Goal: Task Accomplishment & Management: Use online tool/utility

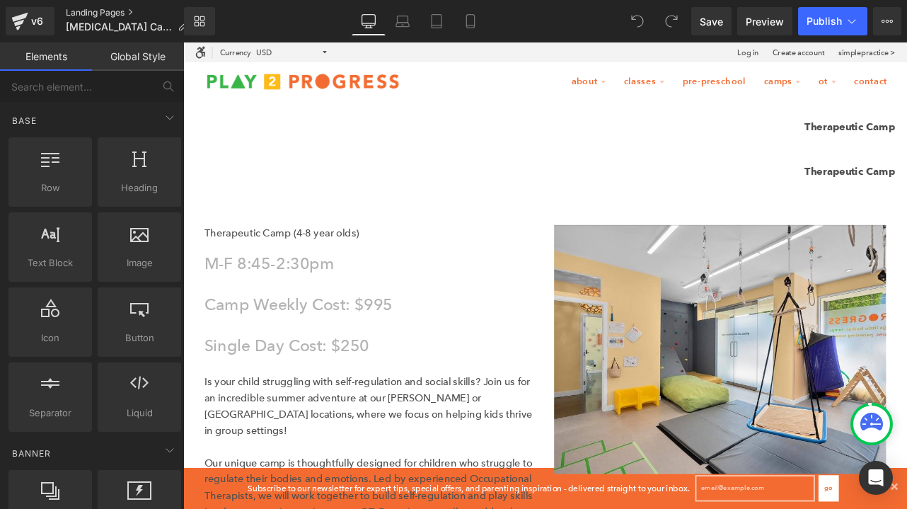
click at [132, 14] on link "Landing Pages" at bounding box center [132, 12] width 133 height 11
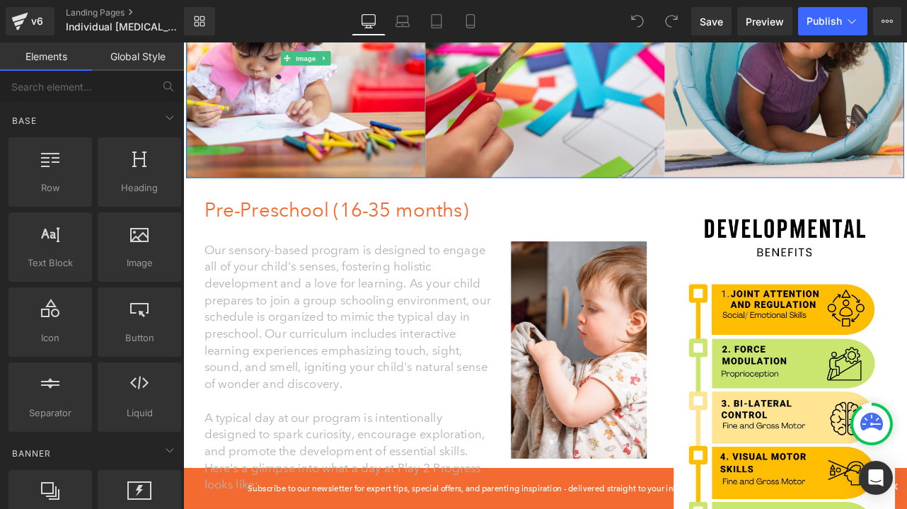
scroll to position [219, 0]
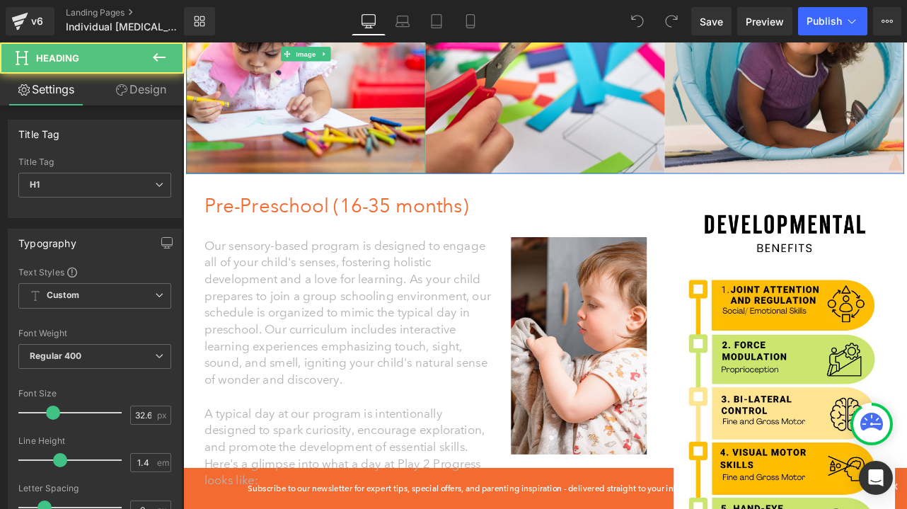
click at [280, 248] on h1 "Pre-Preschool (16-35 months)" at bounding box center [475, 235] width 534 height 33
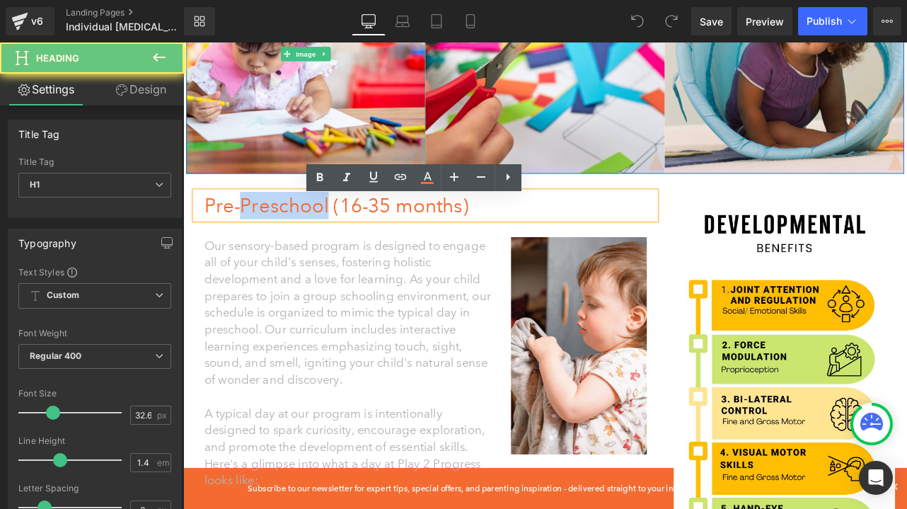
click at [280, 248] on h1 "Pre-Preschool (16-35 months)" at bounding box center [475, 235] width 534 height 33
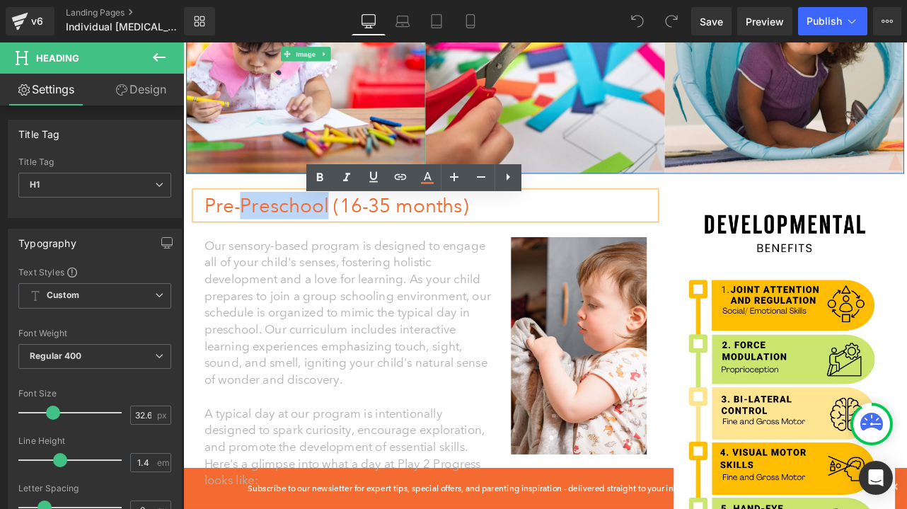
click at [283, 246] on h1 "Pre-Preschool (16-35 months)" at bounding box center [475, 235] width 534 height 33
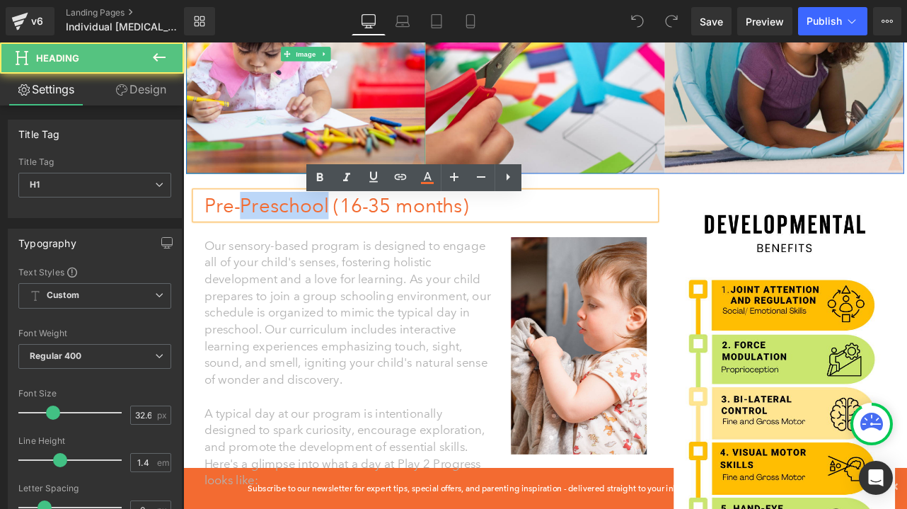
click at [283, 246] on h1 "Pre-Preschool (16-35 months)" at bounding box center [475, 235] width 534 height 33
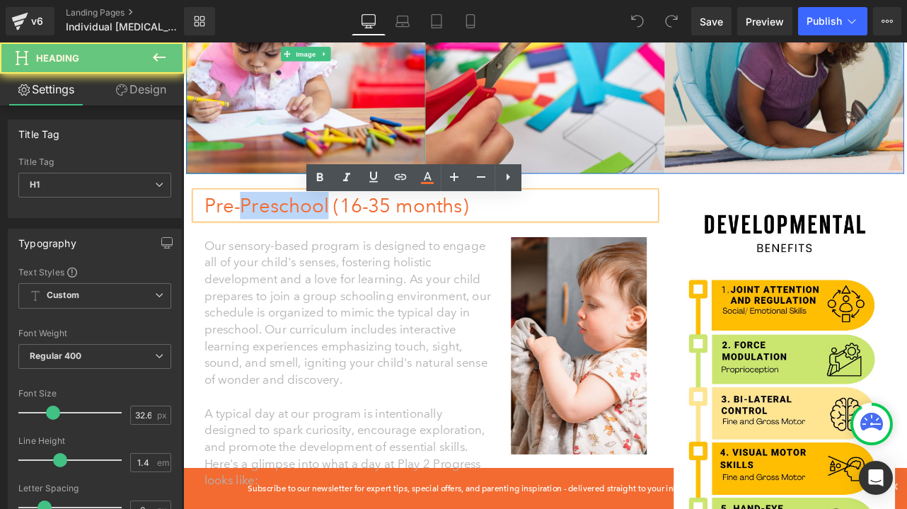
click at [283, 246] on h1 "Pre-Preschool (16-35 months)" at bounding box center [475, 235] width 534 height 33
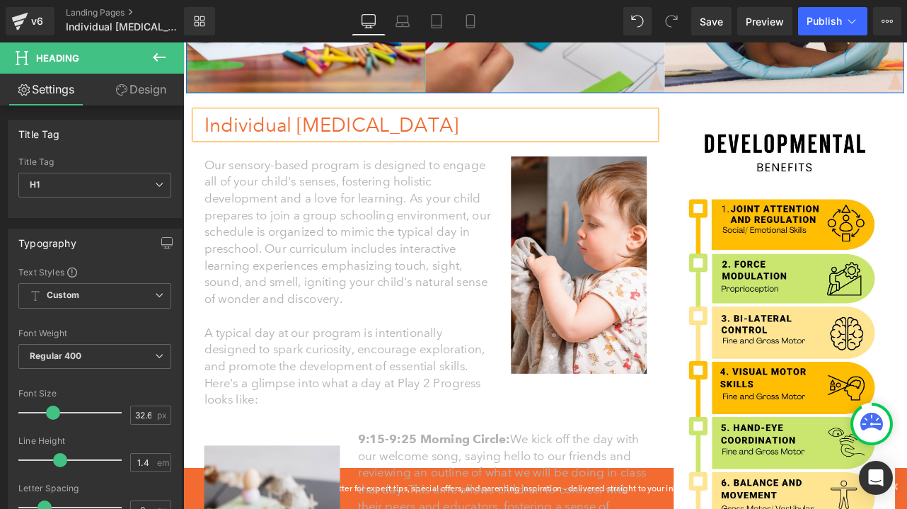
scroll to position [316, 0]
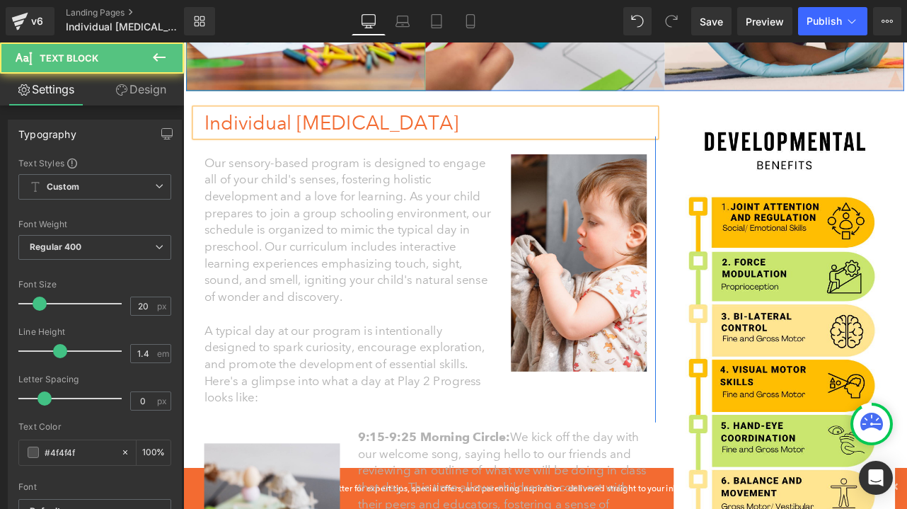
click at [350, 250] on font "Our sensory-based program is designed to engage all of your child's senses, fos…" at bounding box center [377, 264] width 339 height 176
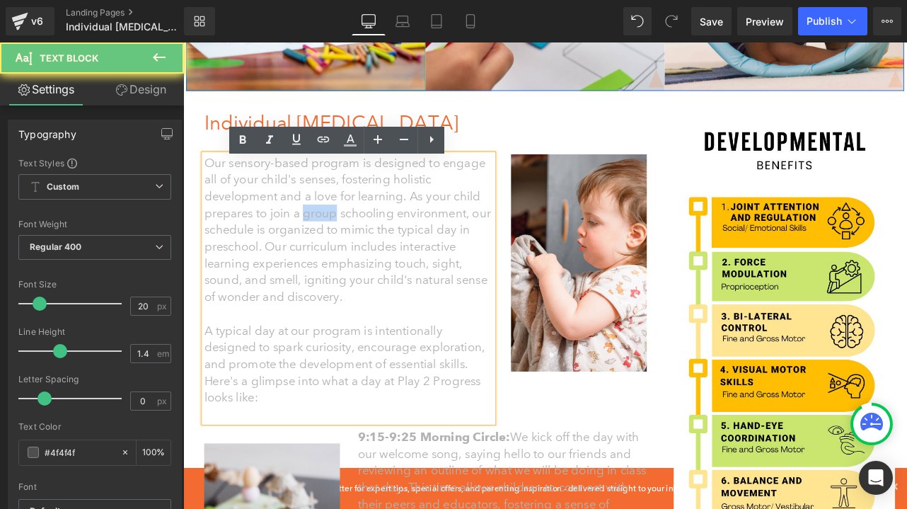
click at [350, 250] on font "Our sensory-based program is designed to engage all of your child's senses, fos…" at bounding box center [377, 264] width 339 height 176
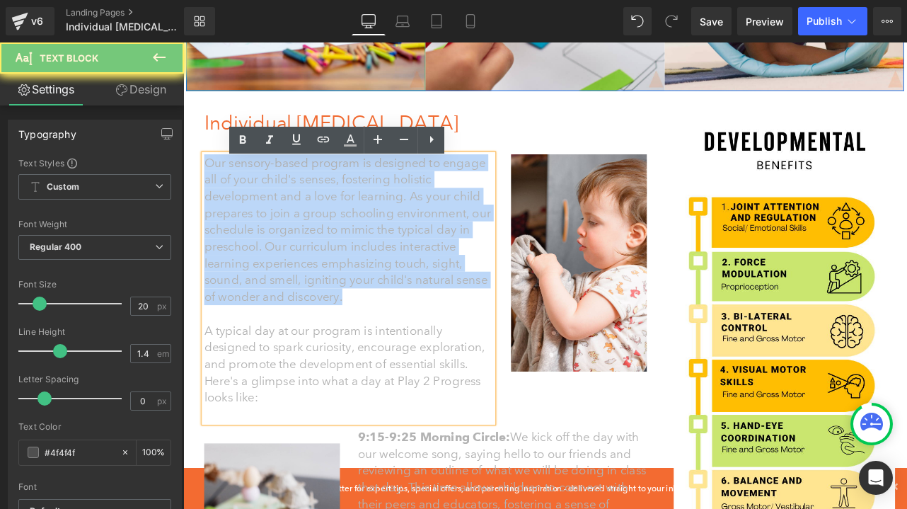
click at [350, 250] on font "Our sensory-based program is designed to engage all of your child's senses, fos…" at bounding box center [377, 264] width 339 height 176
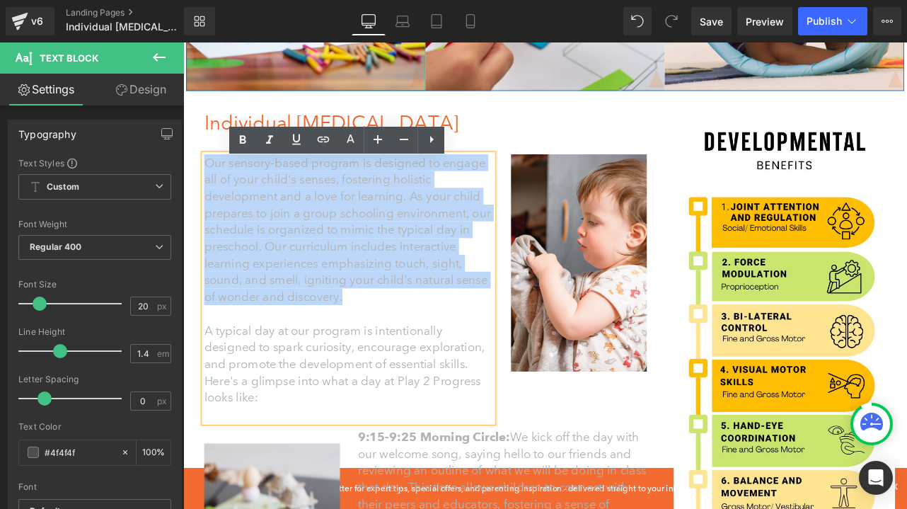
paste div
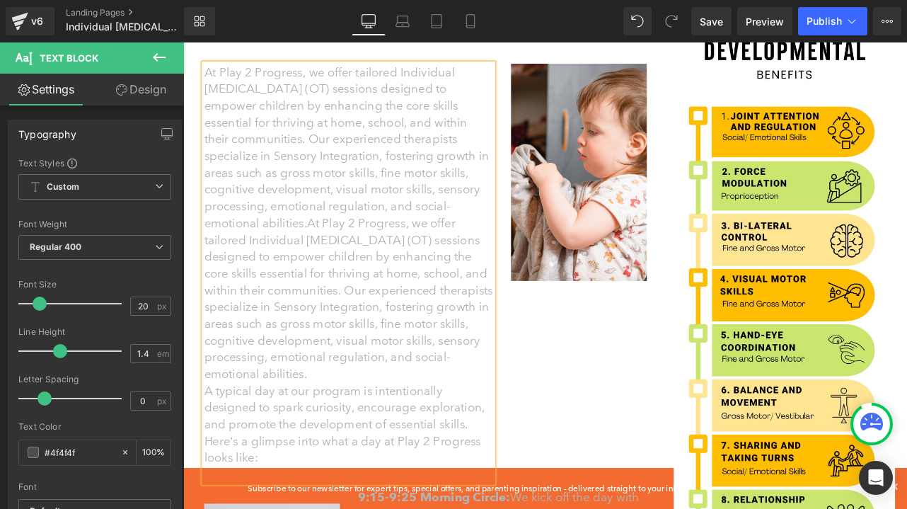
scroll to position [427, 0]
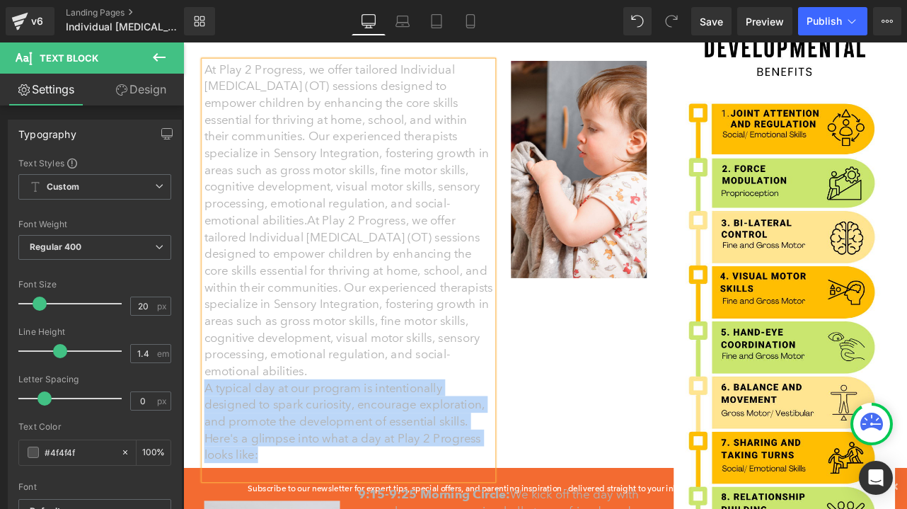
drag, startPoint x: 277, startPoint y: 359, endPoint x: 209, endPoint y: 287, distance: 98.6
click at [209, 441] on p "A typical day at our program is intentionally designed to spark curiosity, enco…" at bounding box center [379, 490] width 342 height 99
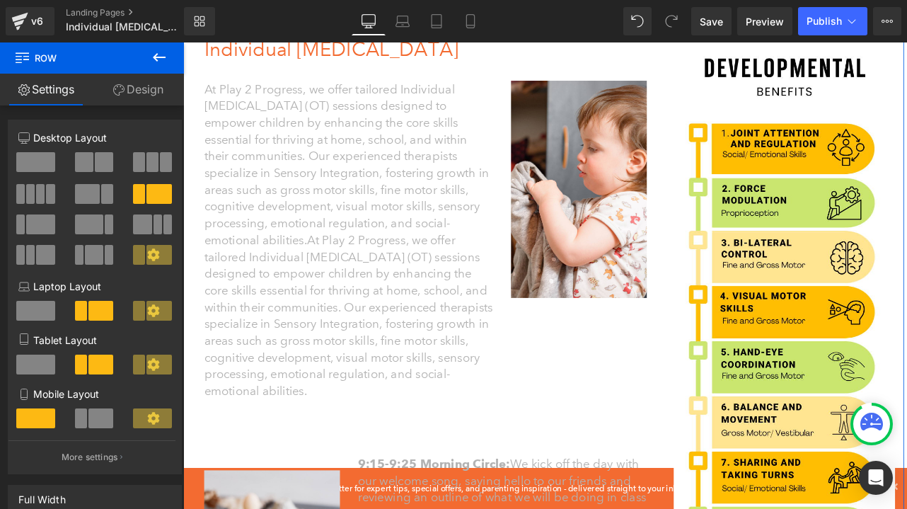
scroll to position [404, 0]
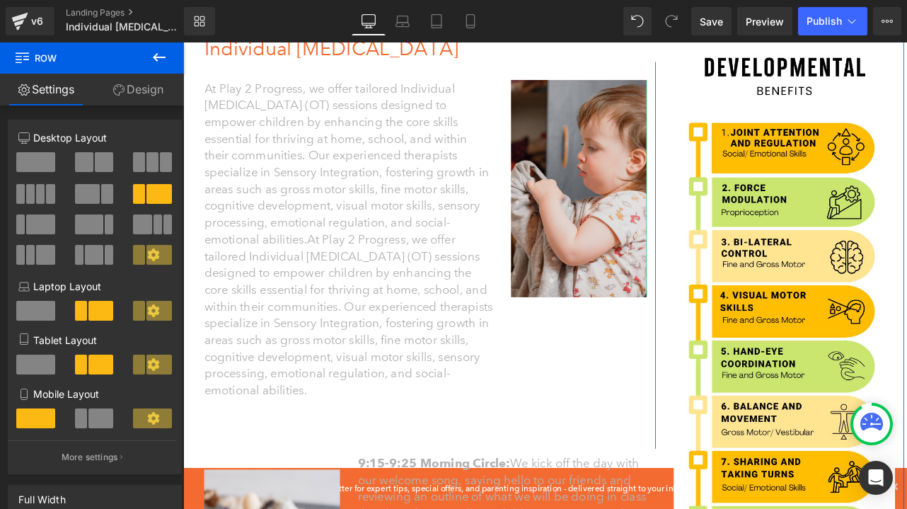
click at [681, 275] on img at bounding box center [651, 215] width 161 height 257
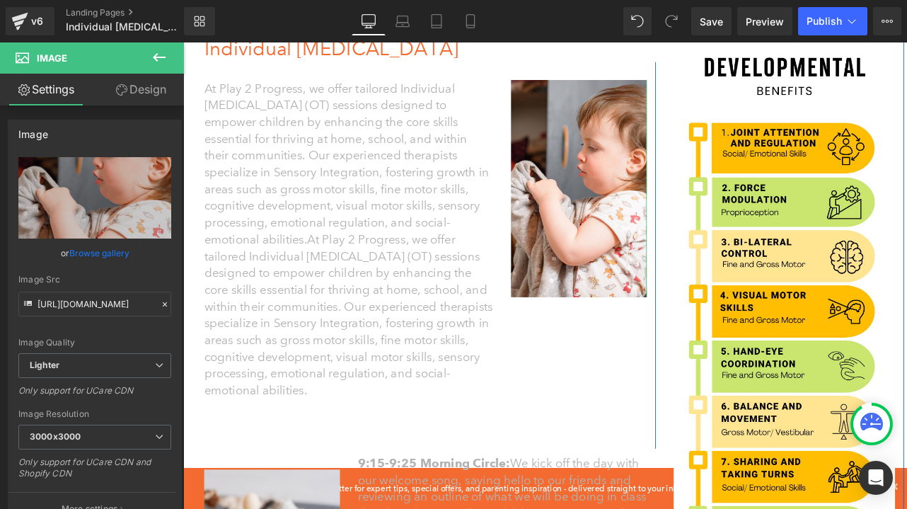
click at [183, 42] on link at bounding box center [183, 42] width 0 height 0
click at [183, 42] on icon at bounding box center [183, 42] width 0 height 0
click at [183, 42] on li at bounding box center [183, 42] width 0 height 0
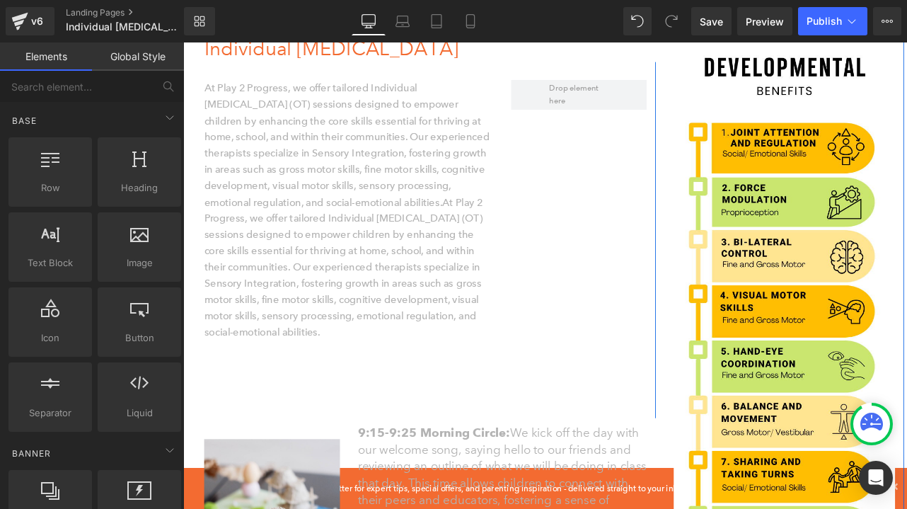
click at [550, 487] on div at bounding box center [379, 487] width 342 height 0
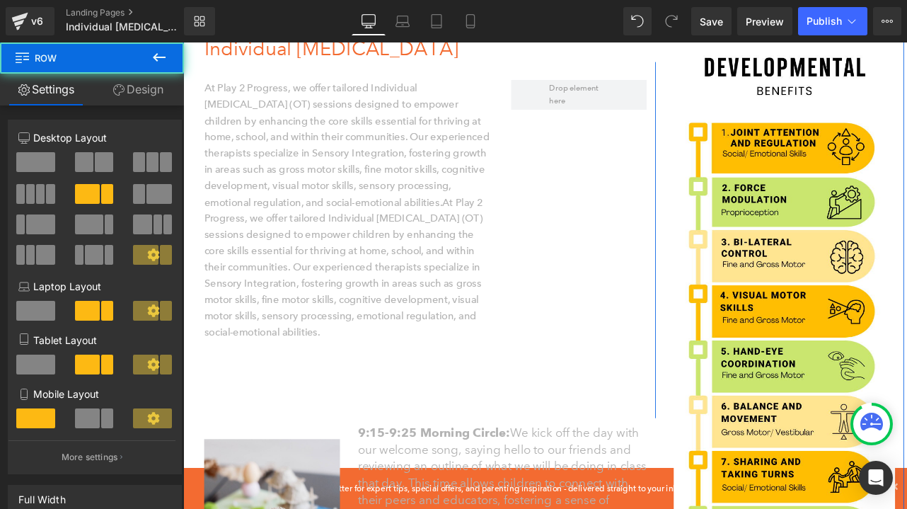
click at [183, 42] on span at bounding box center [183, 42] width 0 height 0
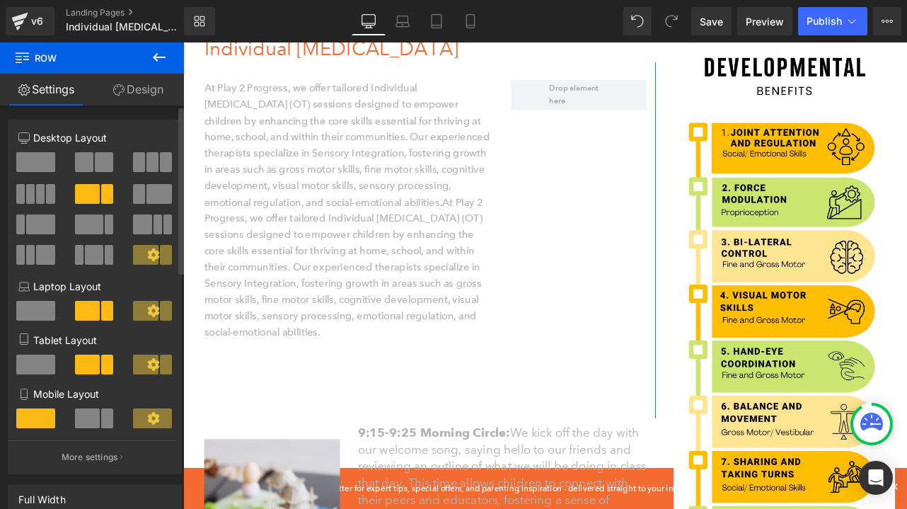
click at [42, 161] on span at bounding box center [35, 162] width 39 height 20
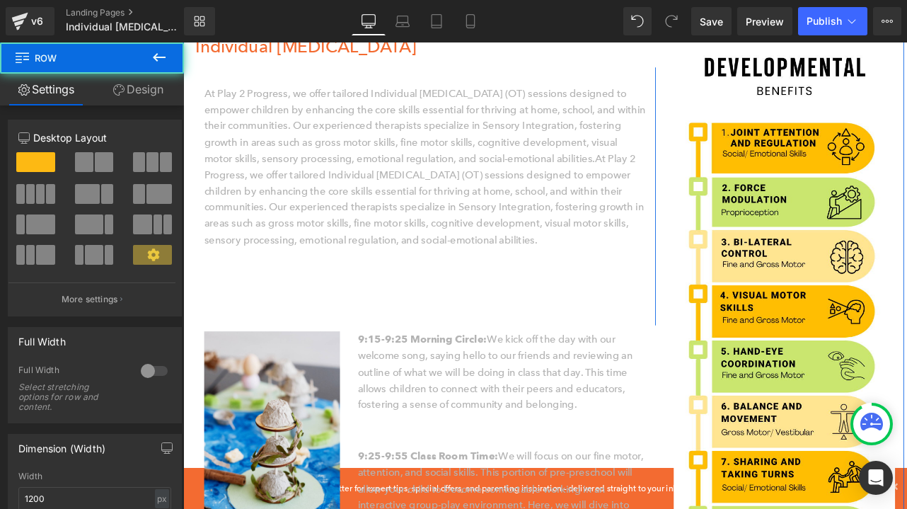
click at [461, 253] on div "At Play 2 Progress, we offer tailored Individual [MEDICAL_DATA] (OT) sessions d…" at bounding box center [469, 224] width 545 height 305
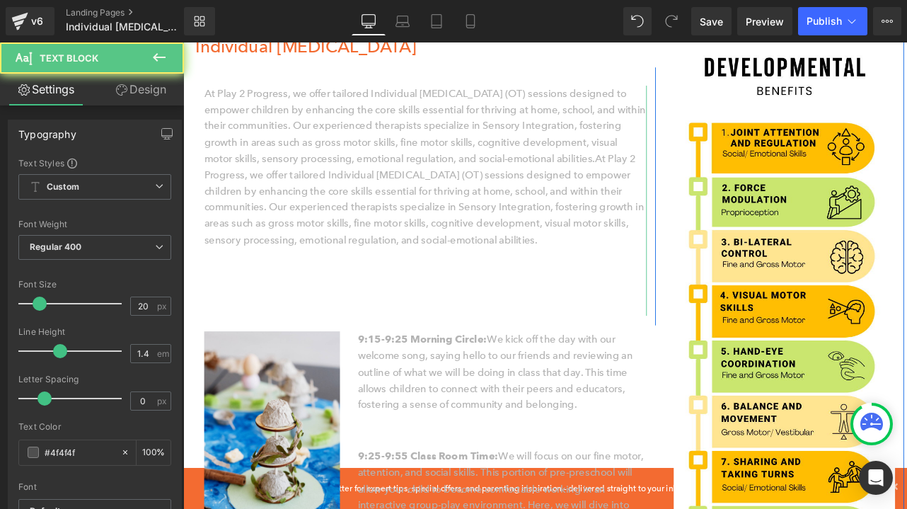
click at [425, 347] on p at bounding box center [470, 356] width 524 height 19
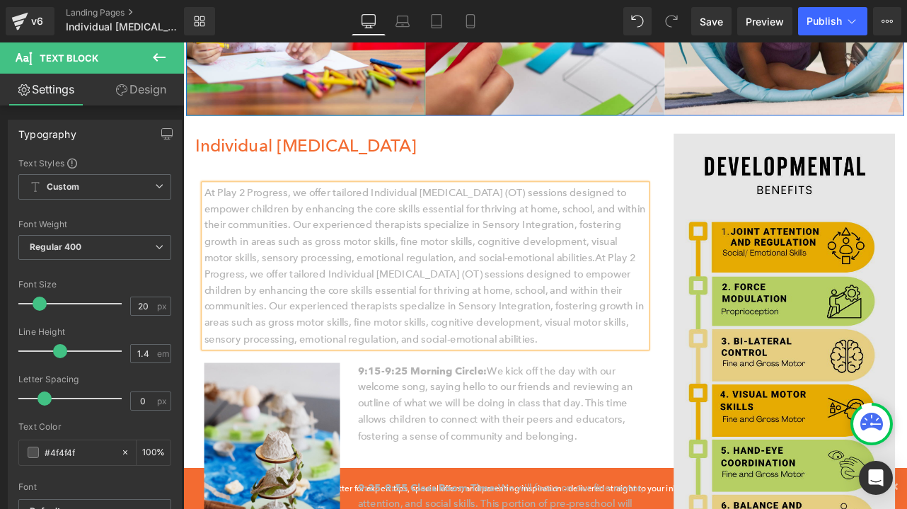
scroll to position [287, 0]
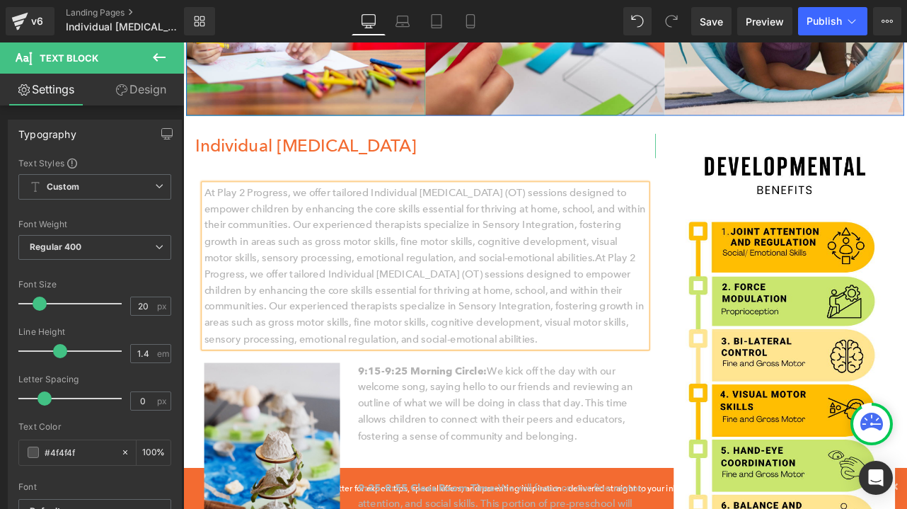
click at [726, 173] on h1 "Individual [MEDICAL_DATA]" at bounding box center [469, 164] width 545 height 28
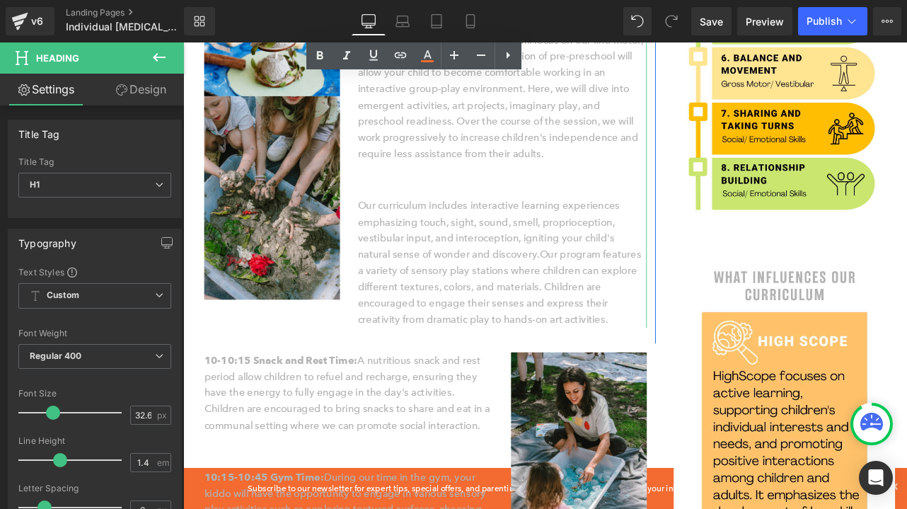
scroll to position [816, 0]
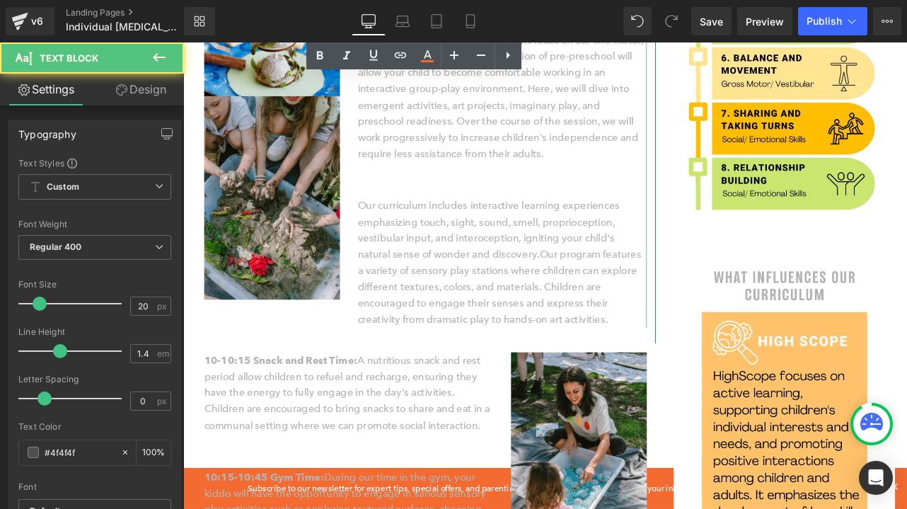
click at [466, 360] on p "Our curriculum includes interactive learning experiences emphasizing touch, sig…" at bounding box center [561, 303] width 342 height 154
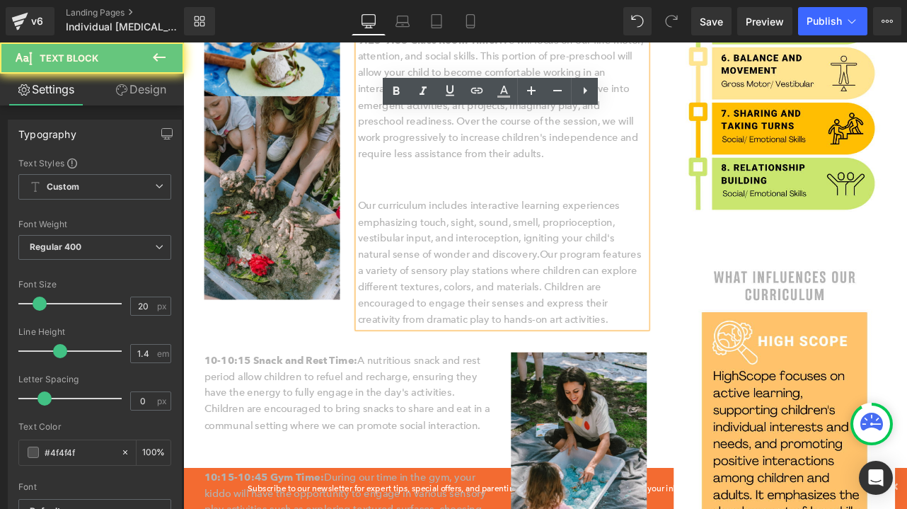
click at [466, 360] on p "Our curriculum includes interactive learning experiences emphasizing touch, sig…" at bounding box center [561, 303] width 342 height 154
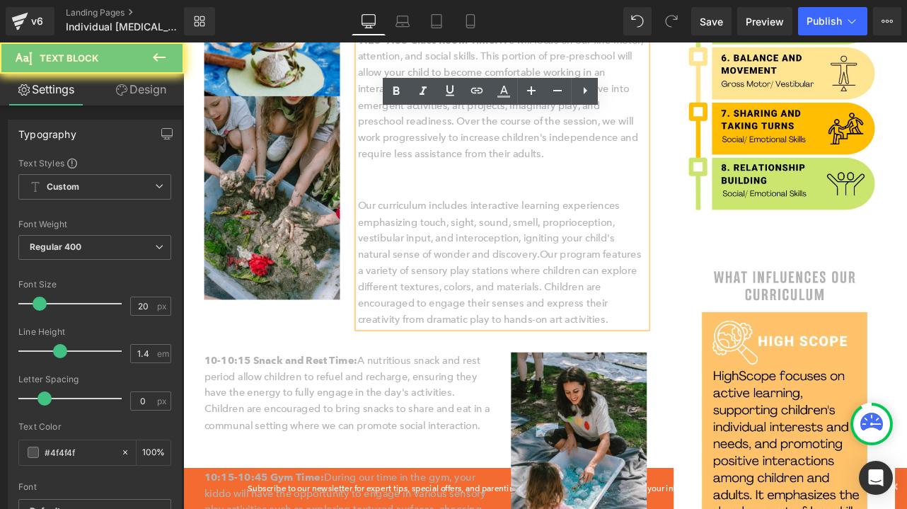
click at [466, 360] on p "Our curriculum includes interactive learning experiences emphasizing touch, sig…" at bounding box center [561, 303] width 342 height 154
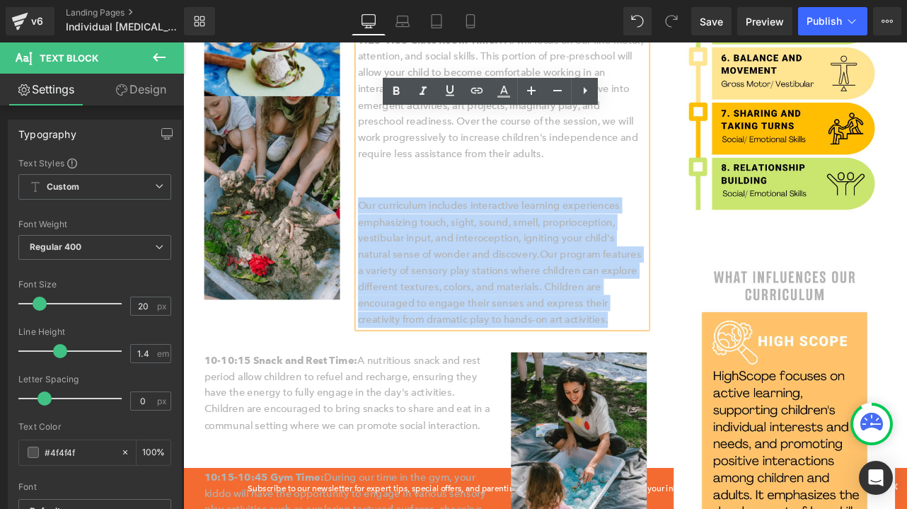
click at [466, 360] on p "Our curriculum includes interactive learning experiences emphasizing touch, sig…" at bounding box center [561, 303] width 342 height 154
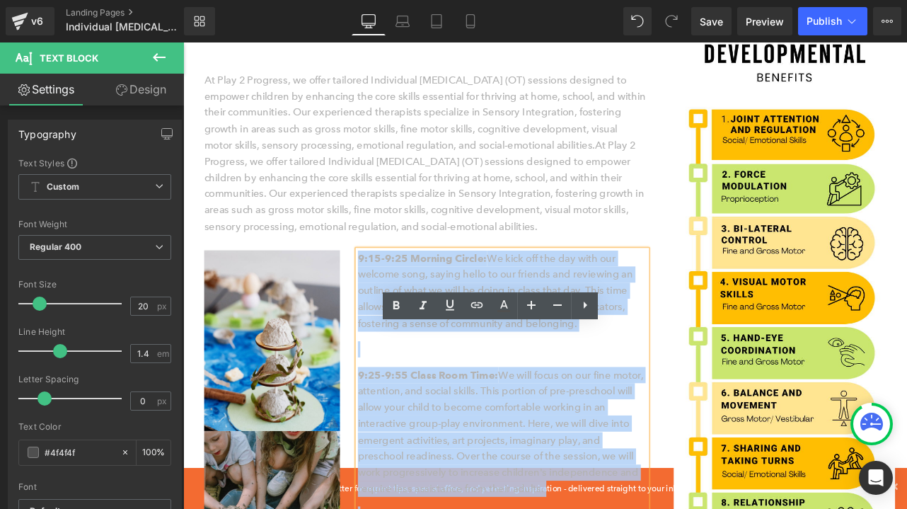
scroll to position [182, 0]
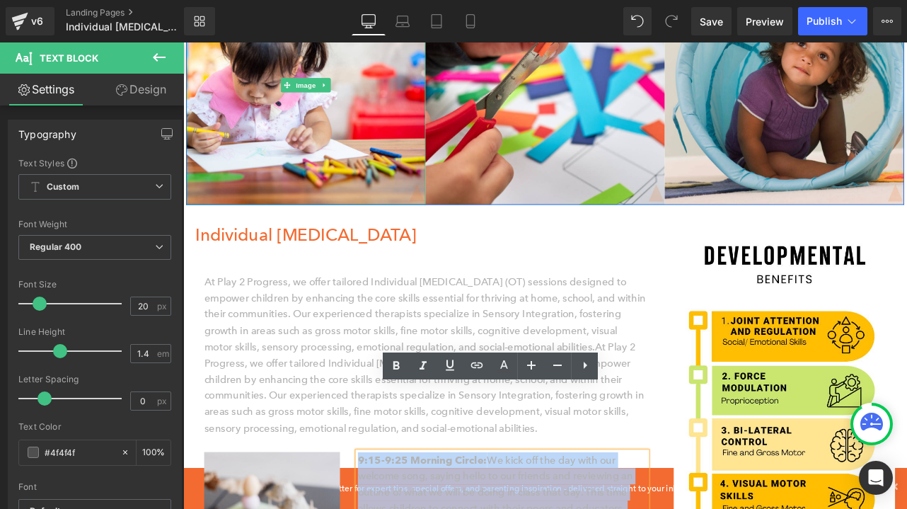
drag, startPoint x: 466, startPoint y: 367, endPoint x: 395, endPoint y: 302, distance: 96.7
paste div
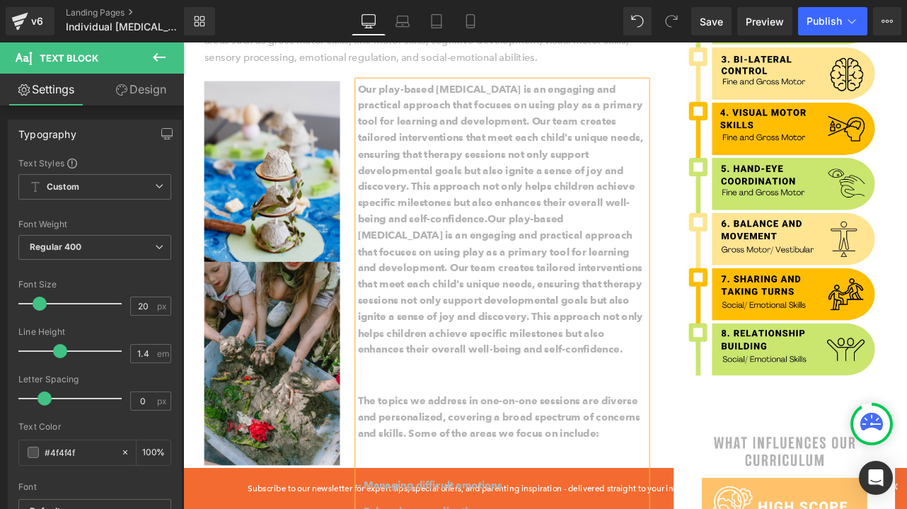
scroll to position [628, 0]
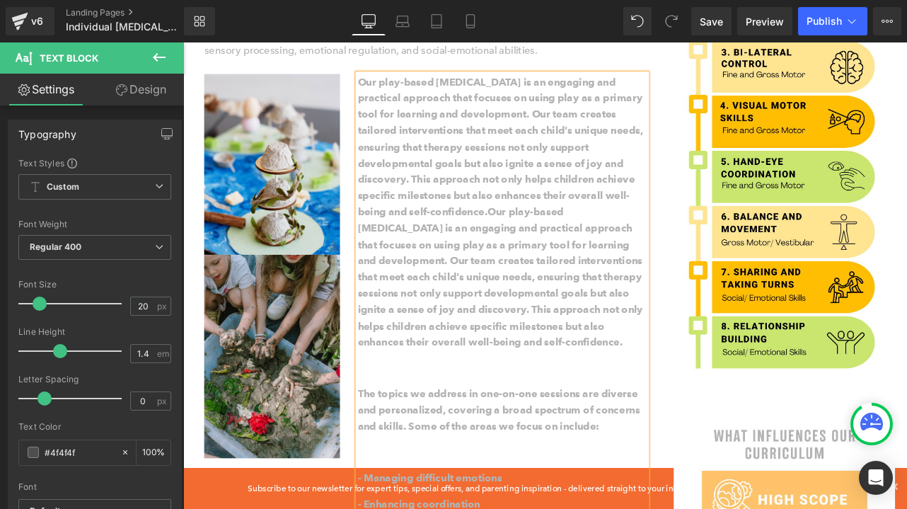
click at [183, 42] on style at bounding box center [183, 42] width 0 height 0
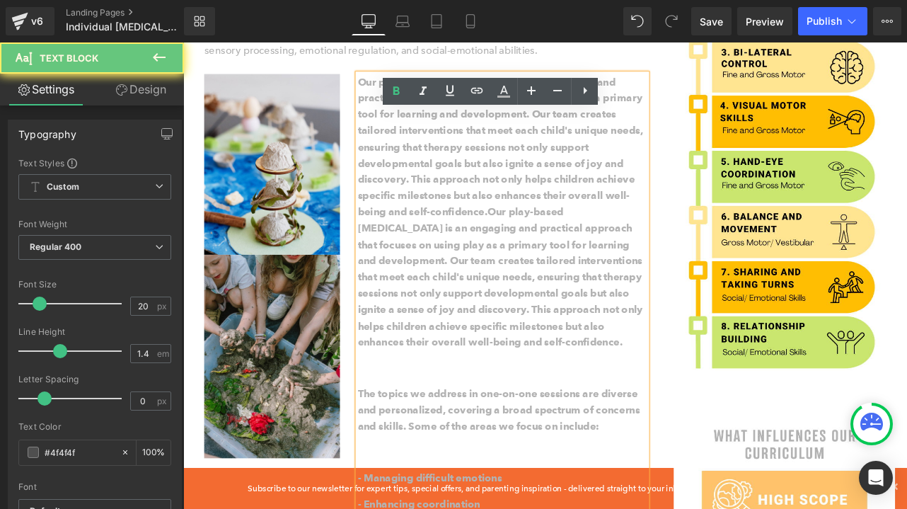
click at [183, 42] on style at bounding box center [183, 42] width 0 height 0
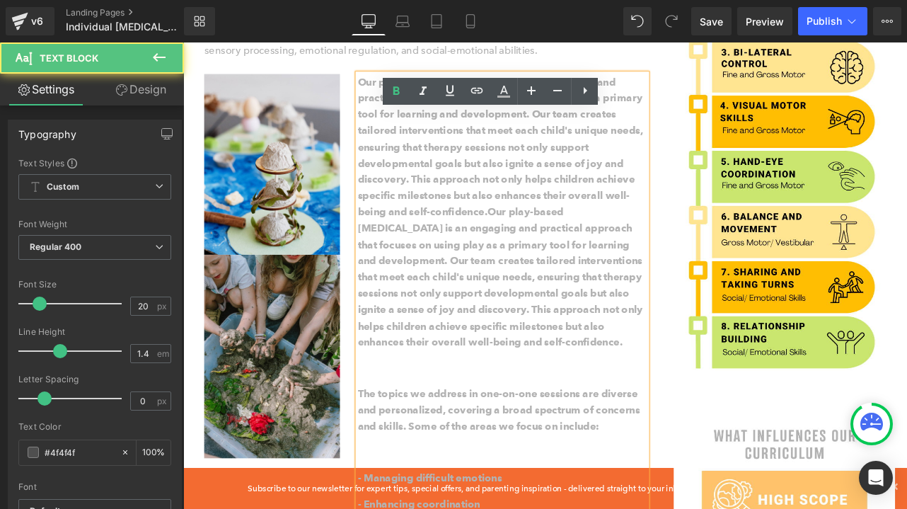
click at [183, 42] on style at bounding box center [183, 42] width 0 height 0
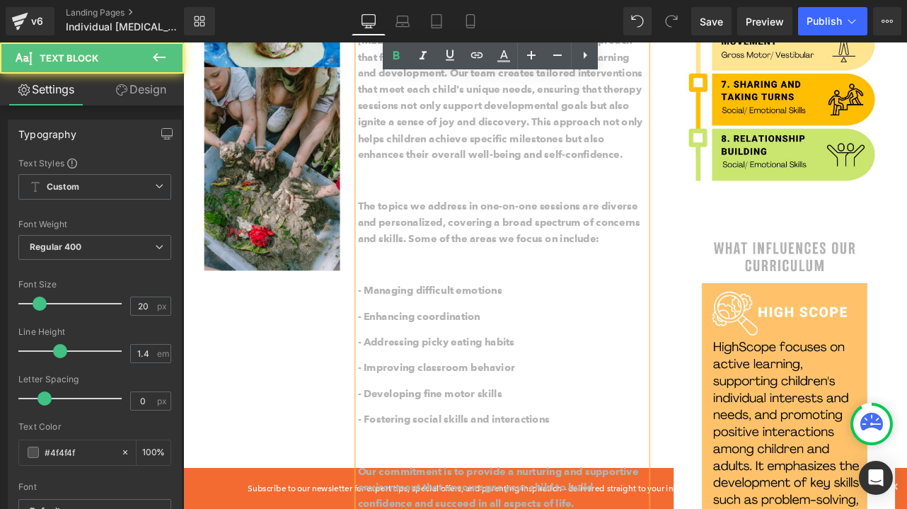
scroll to position [854, 0]
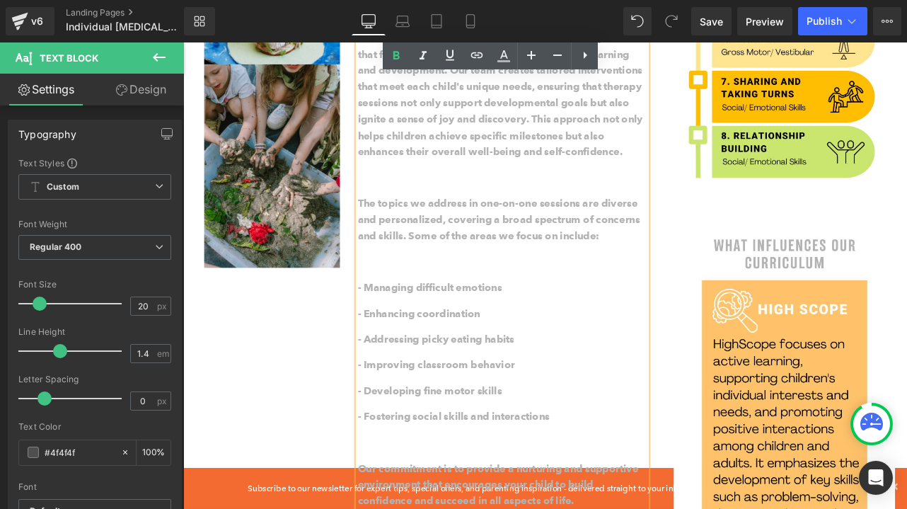
drag, startPoint x: 507, startPoint y: 327, endPoint x: 391, endPoint y: 265, distance: 131.4
click at [401, 60] on icon at bounding box center [396, 55] width 17 height 17
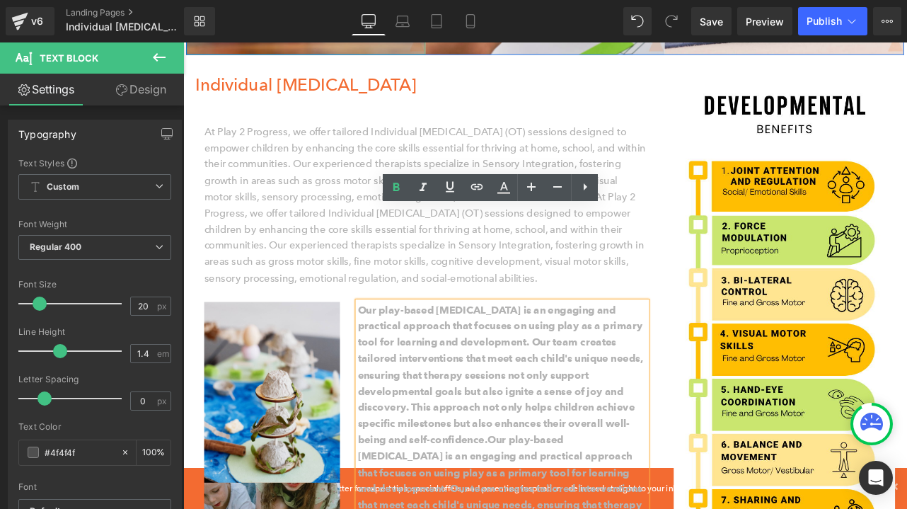
scroll to position [309, 0]
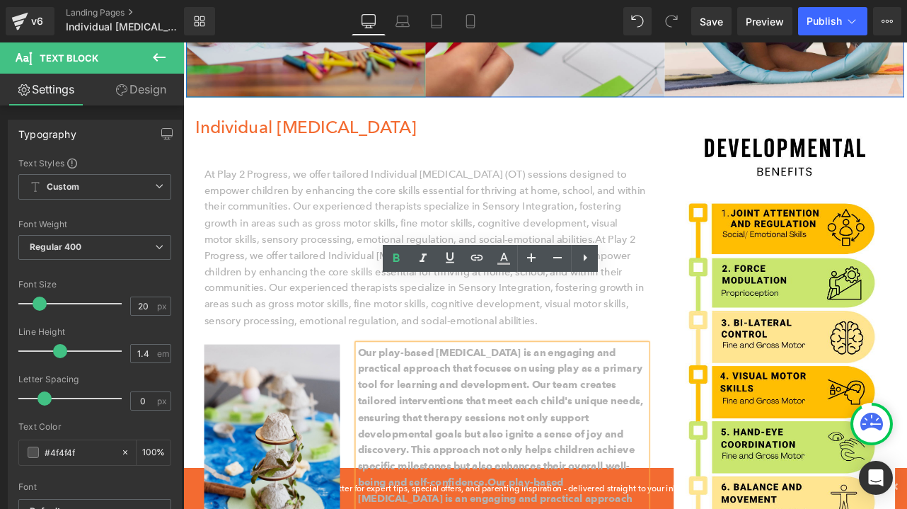
drag, startPoint x: 580, startPoint y: 273, endPoint x: 389, endPoint y: 54, distance: 291.0
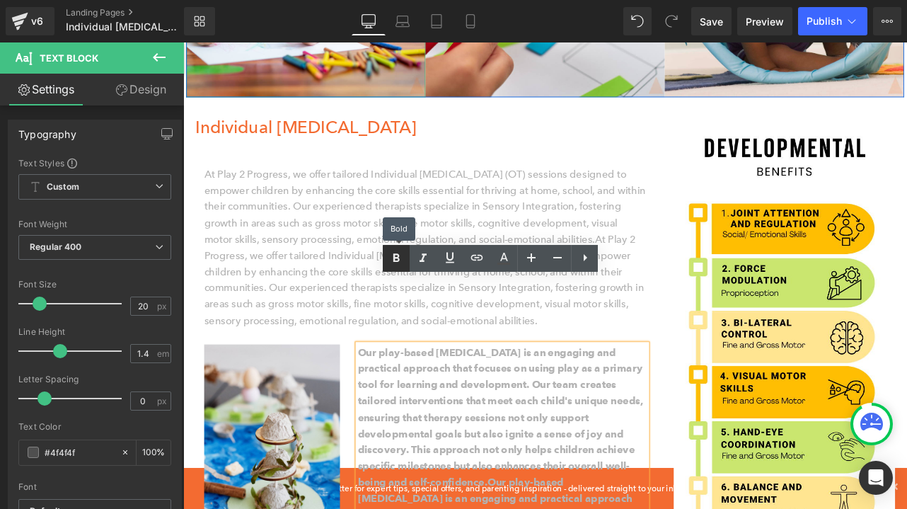
click at [400, 253] on icon at bounding box center [396, 258] width 17 height 17
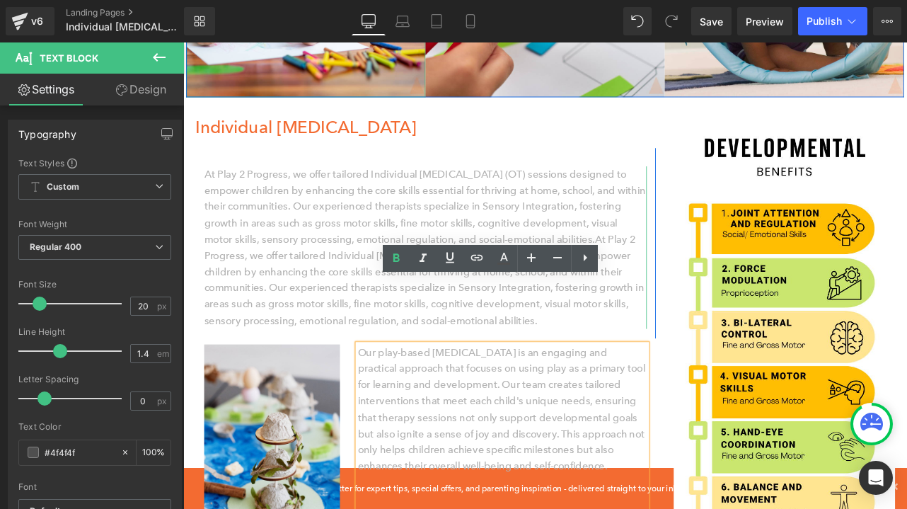
click at [715, 239] on p "At Play 2 Progress, we offer tailored Individual [MEDICAL_DATA] (OT) sessions d…" at bounding box center [470, 284] width 524 height 193
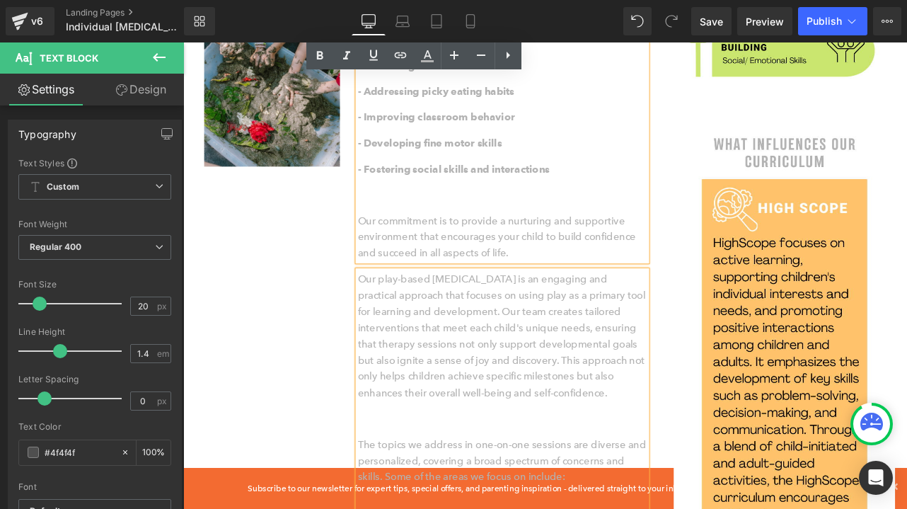
scroll to position [973, 0]
click at [183, 42] on li at bounding box center [183, 42] width 0 height 0
click at [183, 42] on icon at bounding box center [183, 42] width 0 height 0
click at [183, 42] on li at bounding box center [183, 42] width 0 height 0
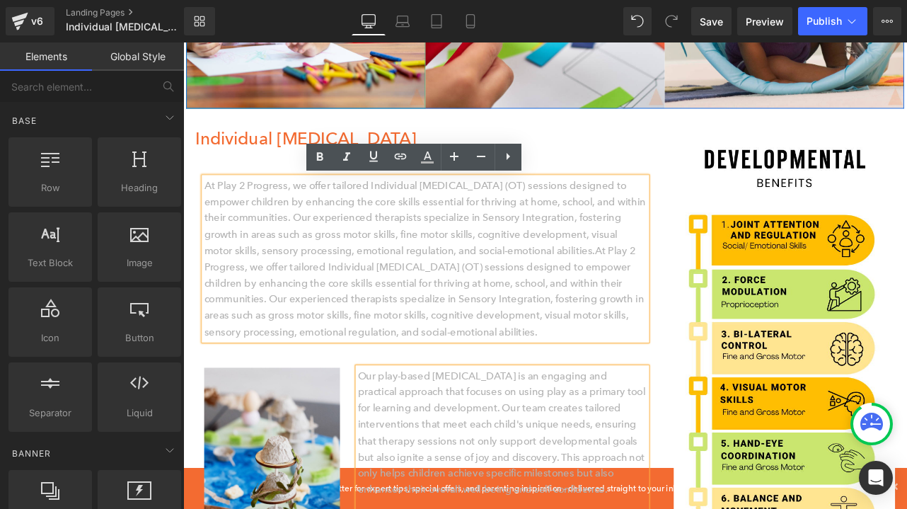
scroll to position [313, 0]
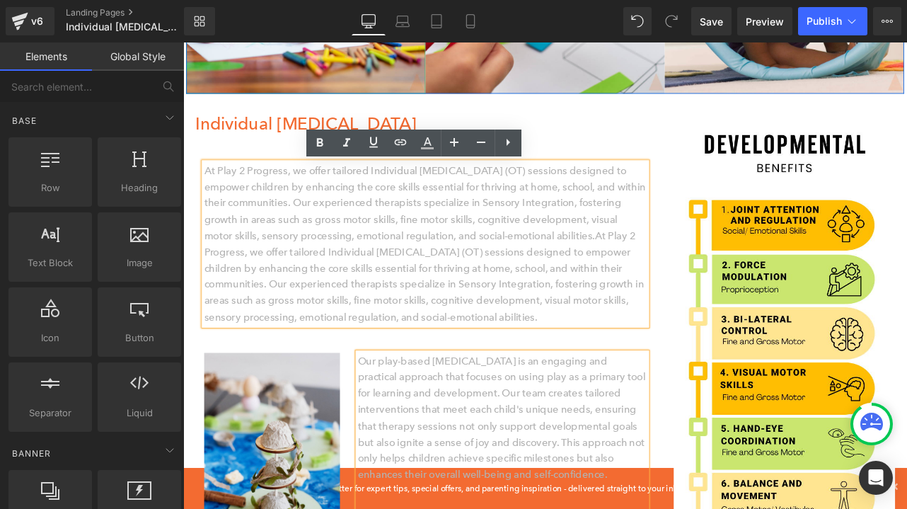
click at [732, 178] on div "At Play 2 Progress, we offer tailored Individual [MEDICAL_DATA] (OT) sessions d…" at bounding box center [469, 275] width 545 height 225
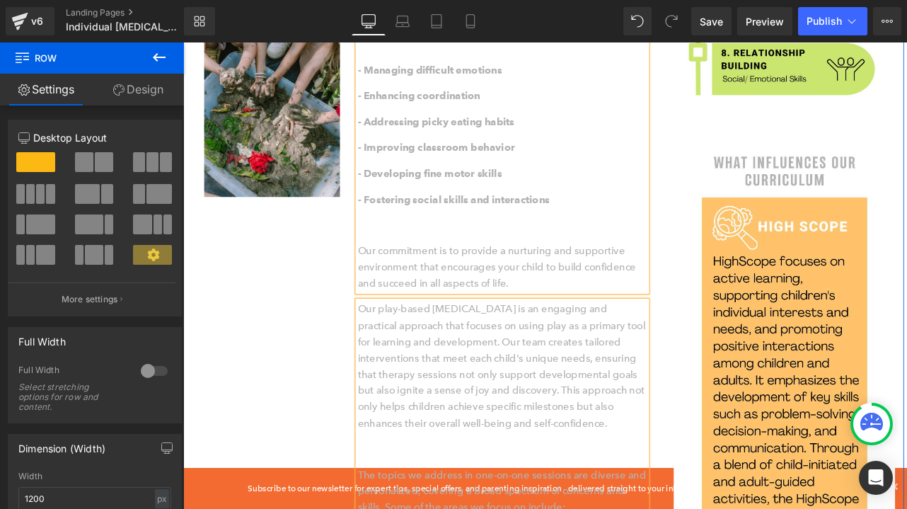
scroll to position [952, 0]
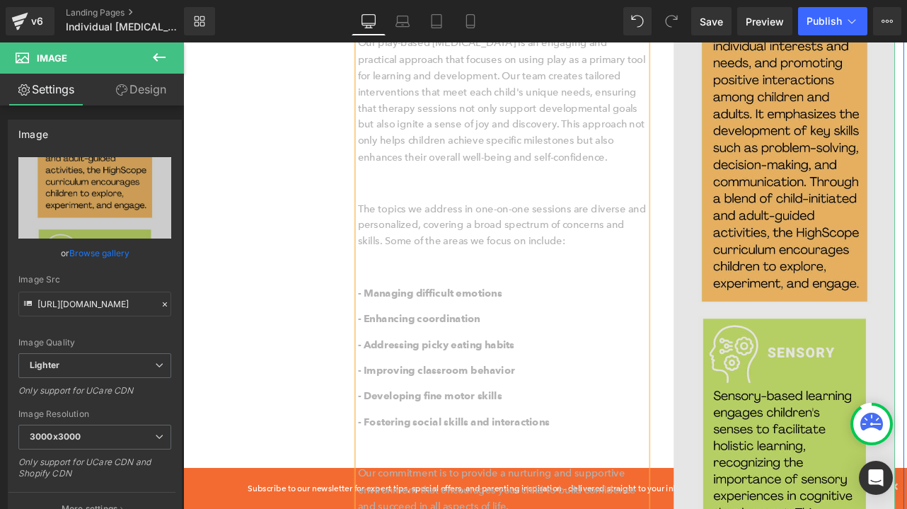
scroll to position [1267, 0]
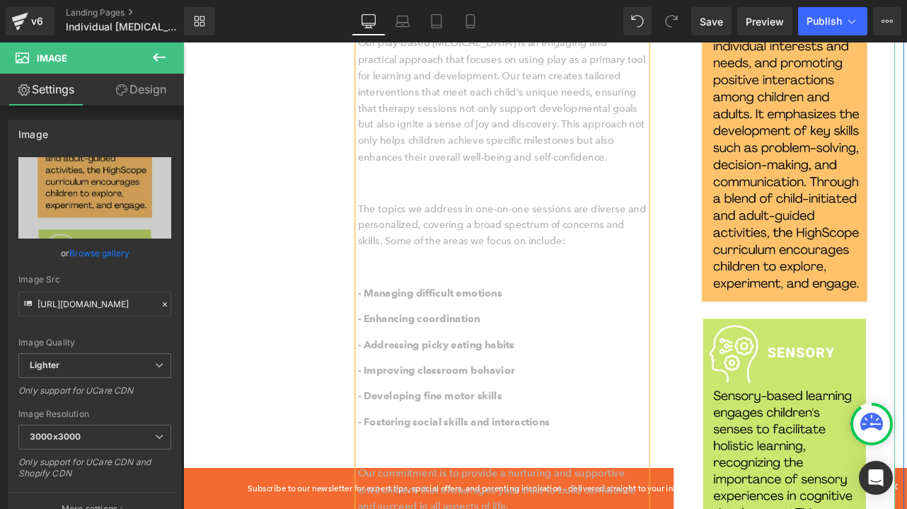
click at [183, 42] on link at bounding box center [183, 42] width 0 height 0
click at [183, 42] on icon at bounding box center [183, 42] width 0 height 0
click at [183, 42] on li at bounding box center [183, 42] width 0 height 0
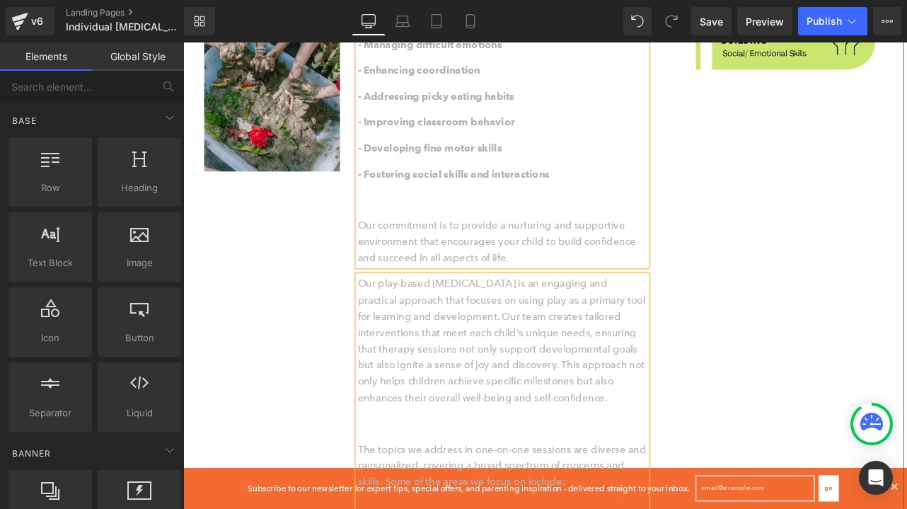
scroll to position [986, 0]
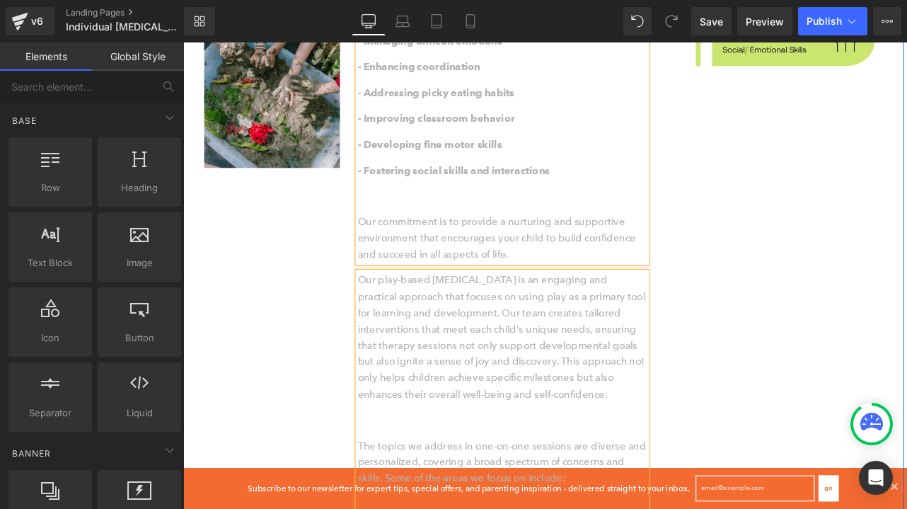
click at [183, 42] on li at bounding box center [183, 42] width 0 height 0
click at [183, 42] on icon at bounding box center [183, 42] width 0 height 0
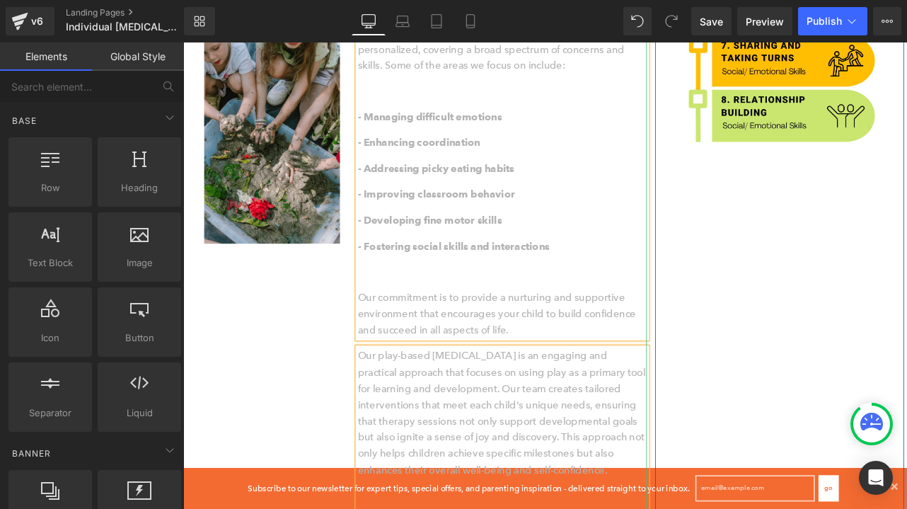
scroll to position [897, 0]
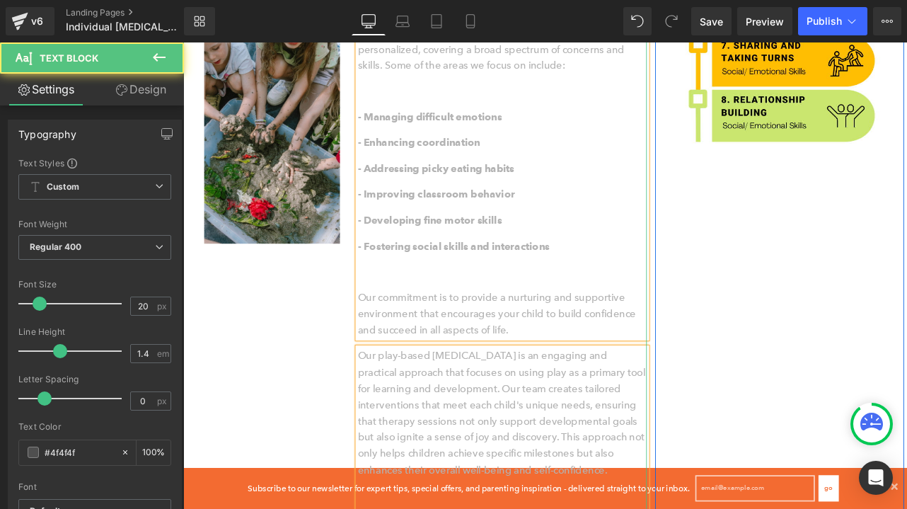
click \
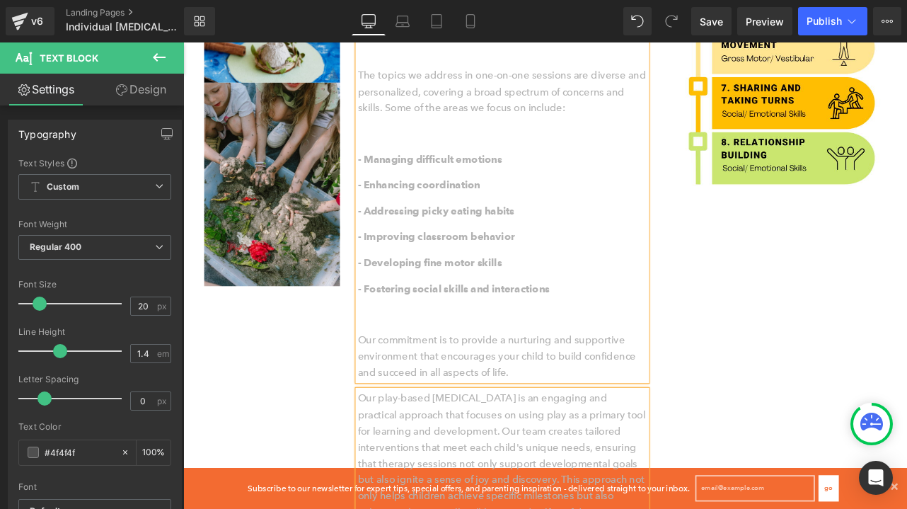
scroll to position [851, 0]
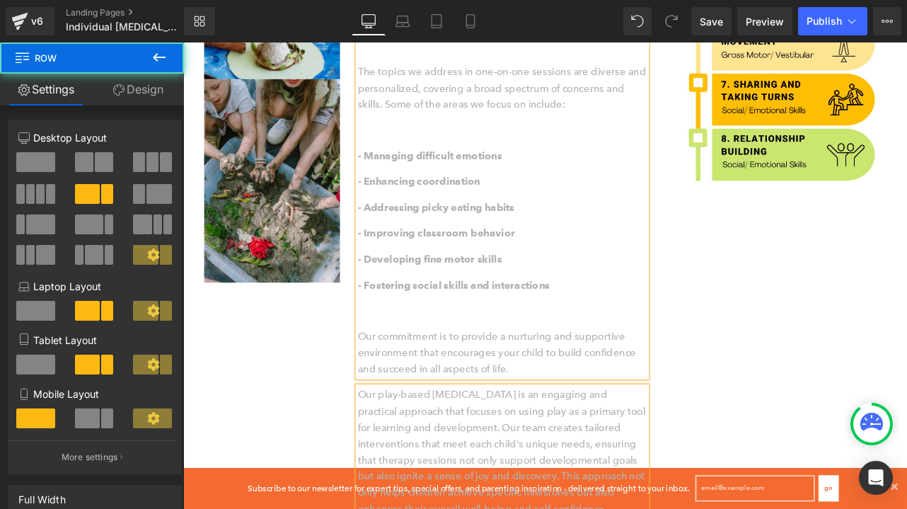
click at [776, 273] on div "Individual [MEDICAL_DATA] Heading Heading At Play 2 Progress, we offer tailored…" at bounding box center [611, 295] width 849 height 1461
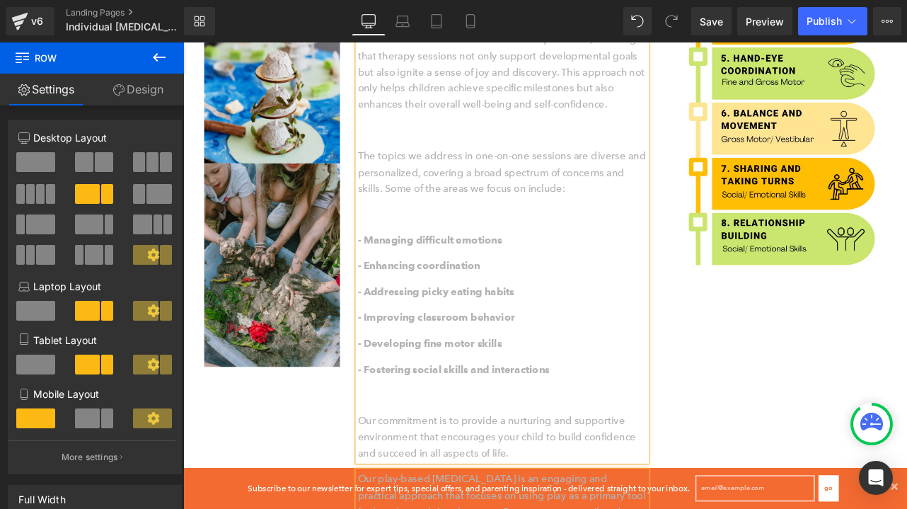
scroll to position [751, 0]
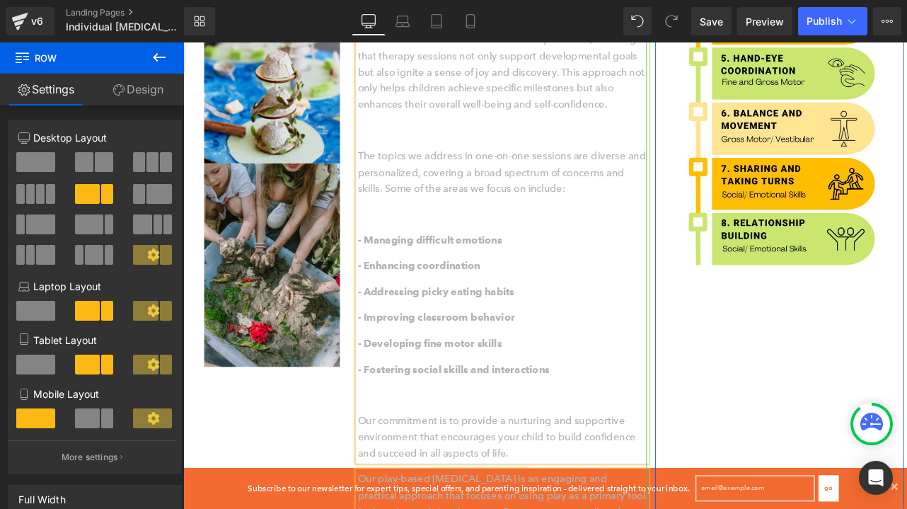
click \
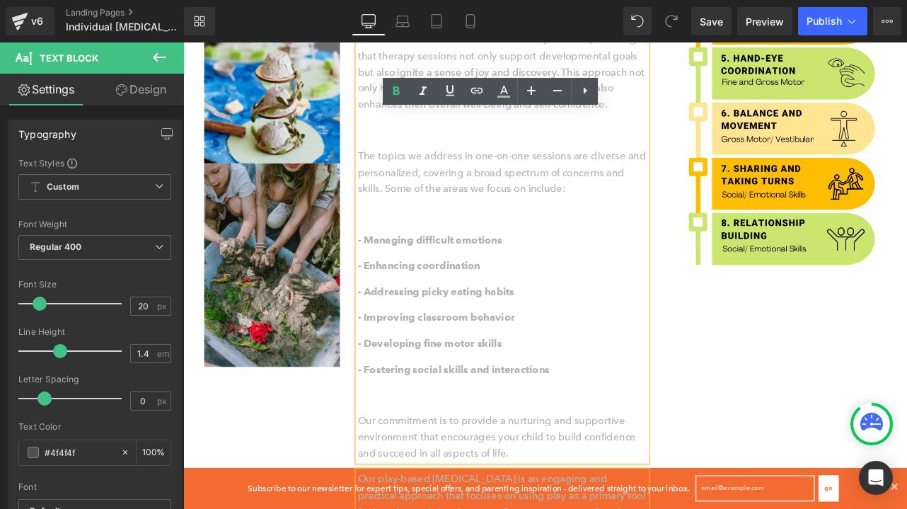
drag, startPoint x: 672, startPoint y: 306, endPoint x: 400, endPoint y: 207, distance: 289.7
click at [394, 93] on icon at bounding box center [397, 90] width 6 height 8
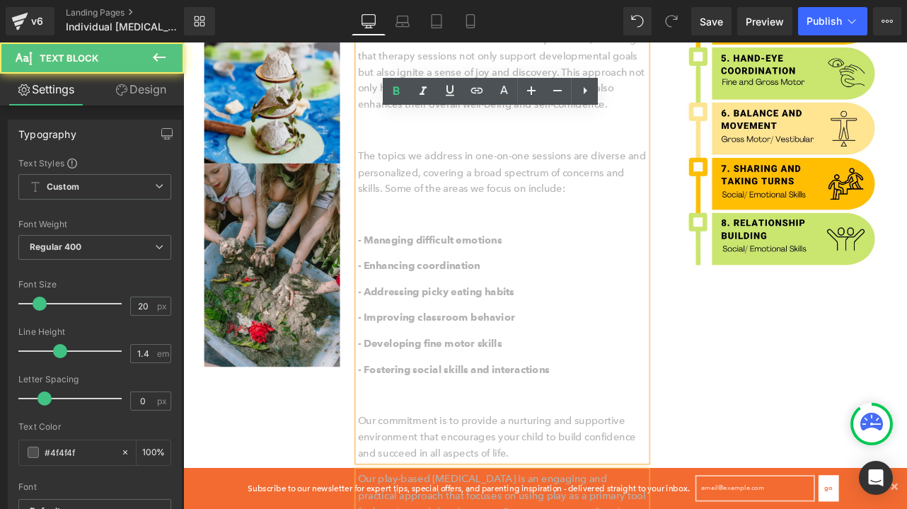
click \
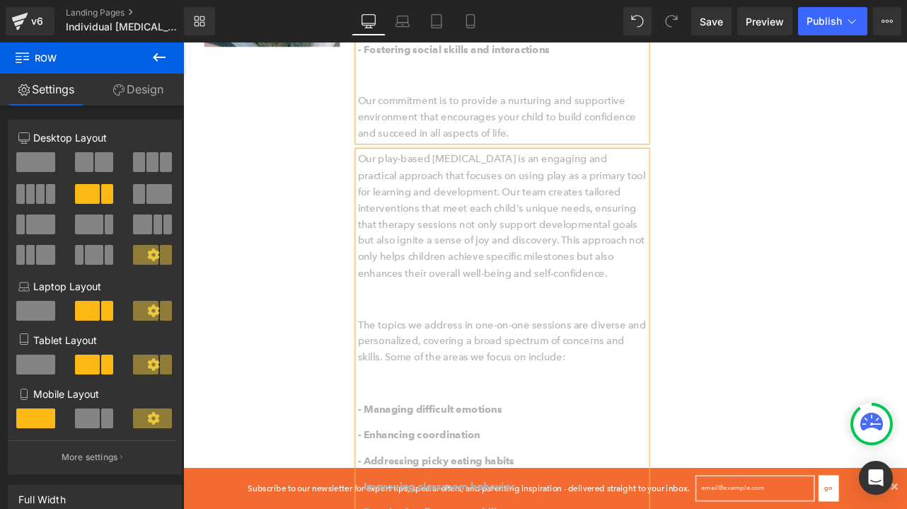
scroll to position [1129, 0]
click at [183, 42] on link at bounding box center [183, 42] width 0 height 0
click at [183, 42] on icon at bounding box center [183, 42] width 0 height 0
click at [183, 42] on li at bounding box center [183, 42] width 0 height 0
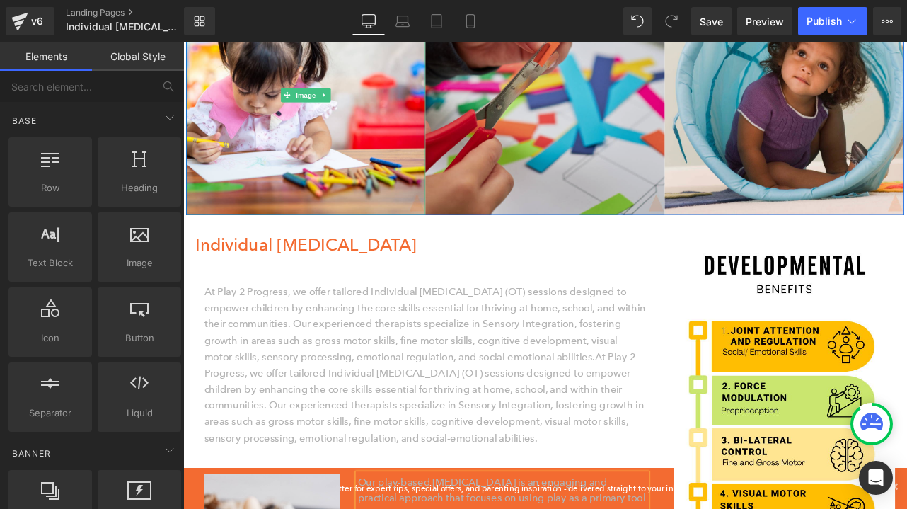
scroll to position [170, 0]
